Goal: Task Accomplishment & Management: Manage account settings

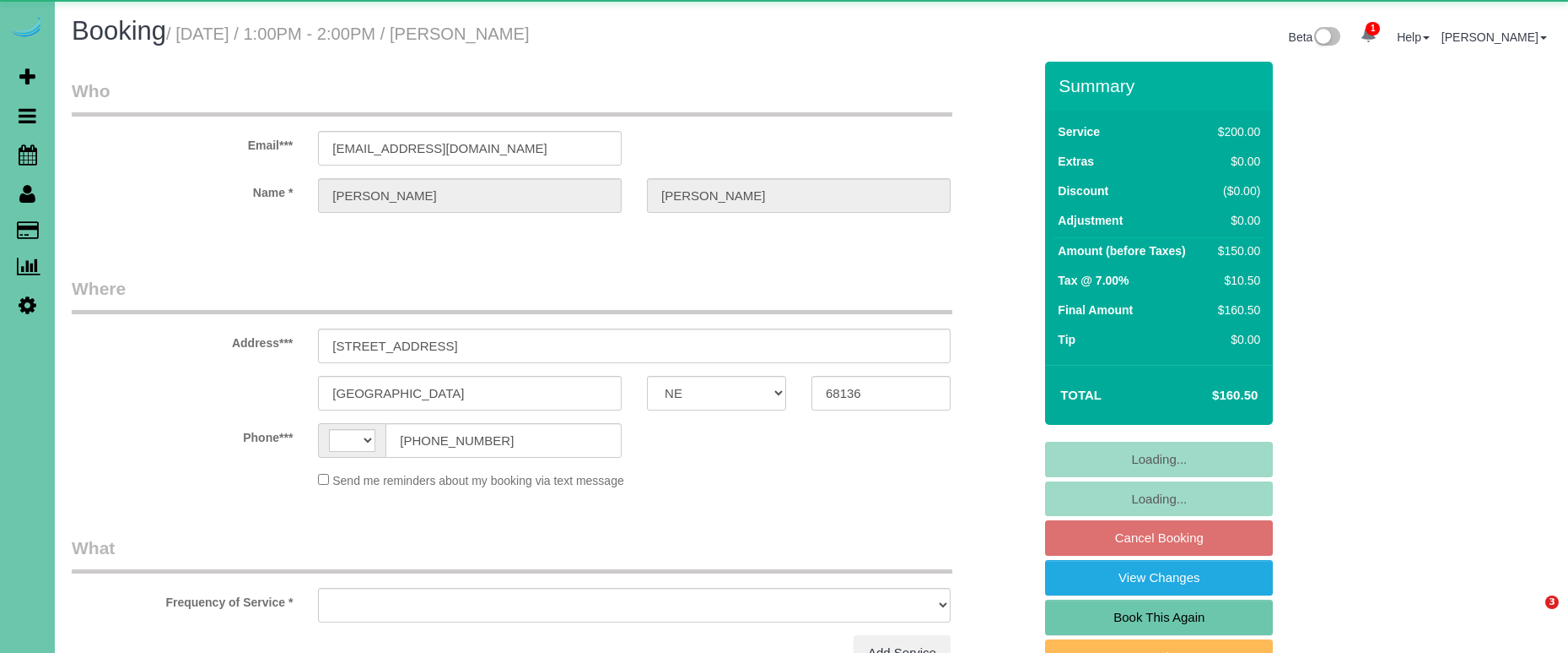
select select "NE"
select select "string:US"
select select "object:626"
select select "string:fspay-d2a20ead-1058-4438-bf74-291a6dbd0cbe"
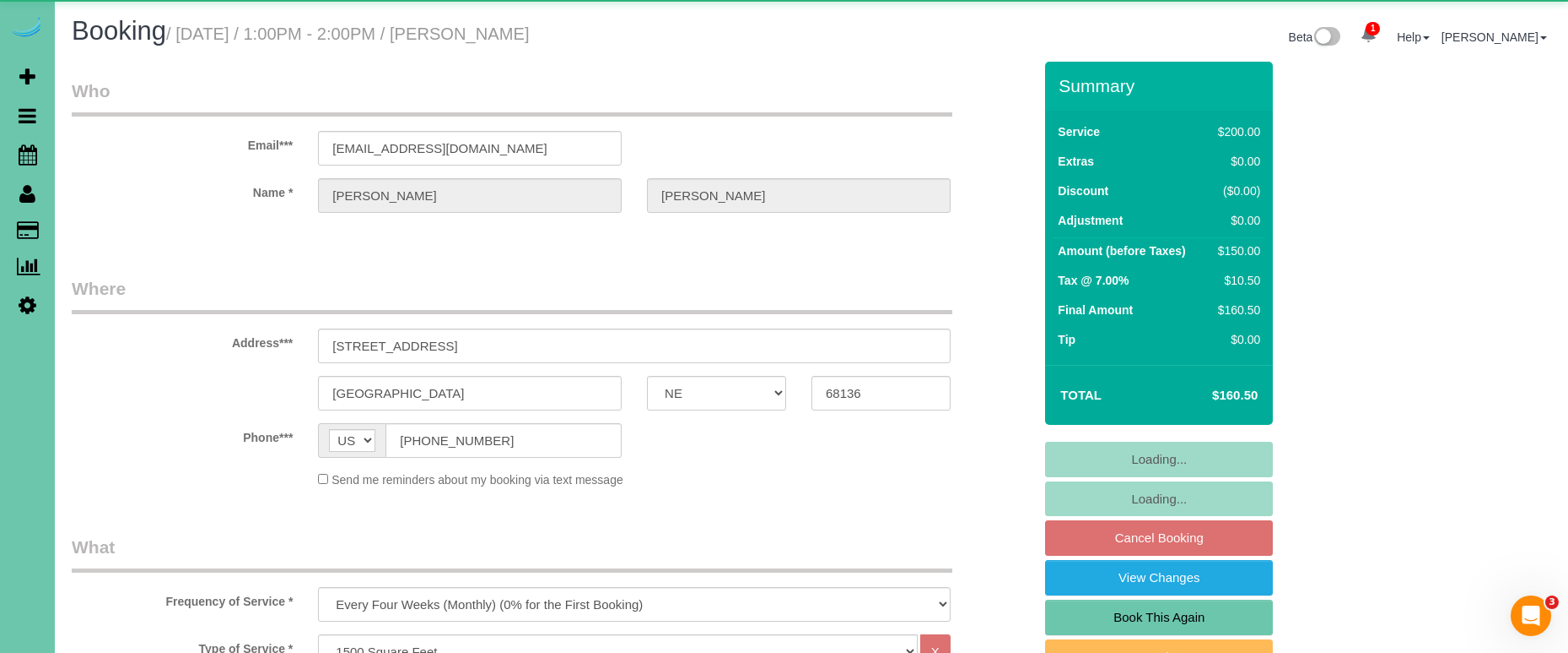
select select "object:896"
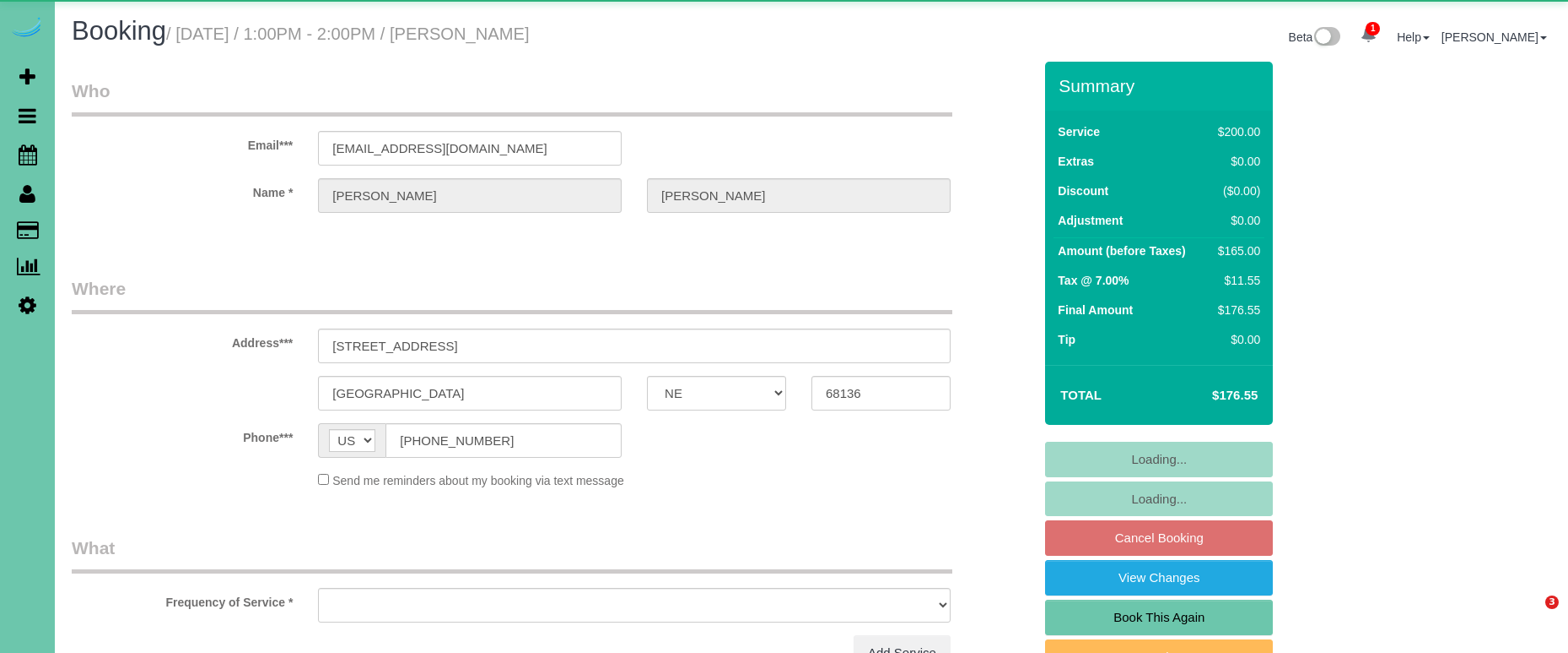
select select "NE"
select select "object:626"
select select "string:fspay-d2a20ead-1058-4438-bf74-291a6dbd0cbe"
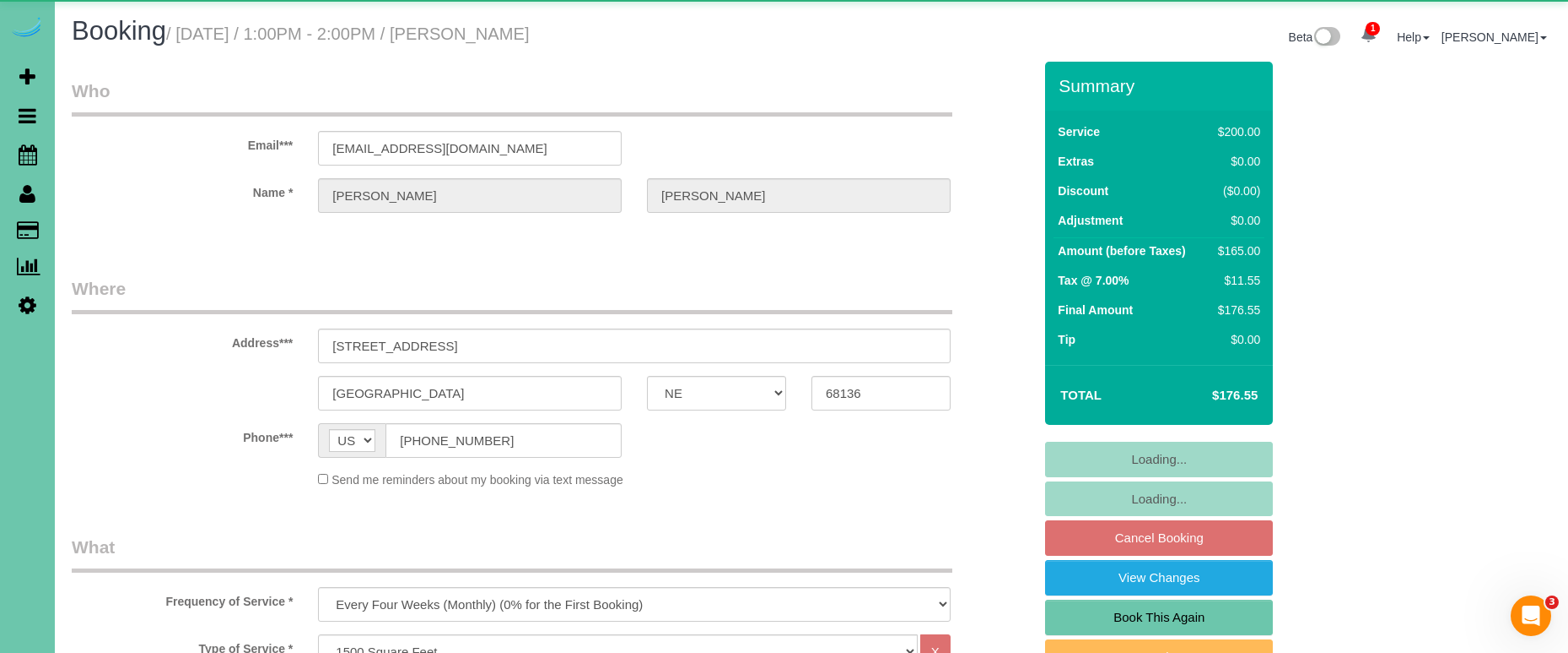
select select "object:859"
